Goal: Find contact information: Find contact information

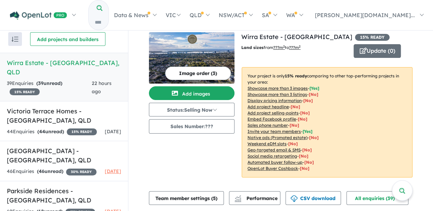
scroll to position [183, 0]
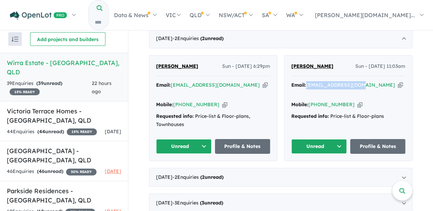
drag, startPoint x: 363, startPoint y: 84, endPoint x: 306, endPoint y: 86, distance: 57.2
click at [306, 86] on div "Email: [EMAIL_ADDRESS][DOMAIN_NAME] Copied!" at bounding box center [348, 89] width 114 height 16
copy a%20Wirra%20Estate%20-%20Labrador"] "[EMAIL_ADDRESS][DOMAIN_NAME]"
drag, startPoint x: 345, startPoint y: 96, endPoint x: 319, endPoint y: 95, distance: 26.0
click at [319, 101] on div "Mobile: [PHONE_NUMBER] Copied!" at bounding box center [348, 105] width 114 height 8
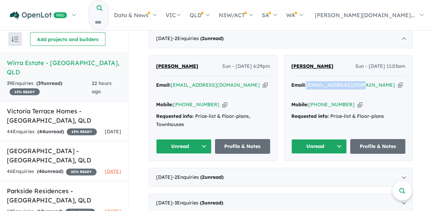
copy link "419 487 710"
drag, startPoint x: 362, startPoint y: 84, endPoint x: 305, endPoint y: 84, distance: 56.9
click at [306, 84] on div "Email: [EMAIL_ADDRESS][DOMAIN_NAME] Copied!" at bounding box center [348, 89] width 114 height 16
copy a%20Wirra%20Estate%20-%20Labrador"] "[EMAIL_ADDRESS][DOMAIN_NAME]"
drag, startPoint x: 228, startPoint y: 84, endPoint x: 170, endPoint y: 85, distance: 58.2
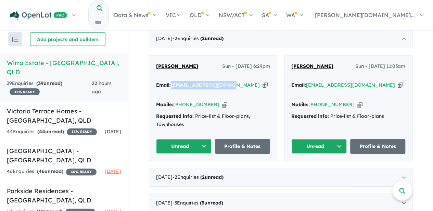
click at [170, 85] on div "Email: [EMAIL_ADDRESS][DOMAIN_NAME] Copied!" at bounding box center [213, 89] width 114 height 16
copy a%20Wirra%20Estate%20-%20Labrador"] "[EMAIL_ADDRESS][DOMAIN_NAME]"
drag, startPoint x: 240, startPoint y: 96, endPoint x: 212, endPoint y: 102, distance: 29.4
click at [239, 101] on div "Mobile: [PHONE_NUMBER] Copied!" at bounding box center [213, 105] width 114 height 8
drag, startPoint x: 210, startPoint y: 95, endPoint x: 183, endPoint y: 95, distance: 27.7
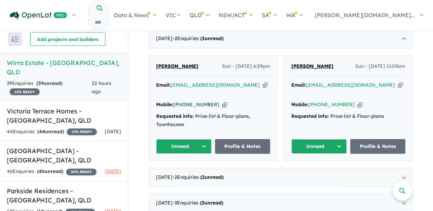
click at [183, 101] on div "Mobile: [PHONE_NUMBER] Copied!" at bounding box center [213, 105] width 114 height 8
copy link "420 362 314"
